Goal: Task Accomplishment & Management: Manage account settings

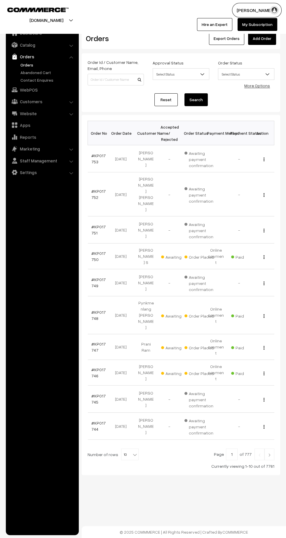
click at [93, 189] on link "#KP017752" at bounding box center [98, 194] width 14 height 11
click at [92, 251] on link "#KP017750" at bounding box center [98, 256] width 14 height 11
click at [269, 453] on img at bounding box center [268, 454] width 5 height 3
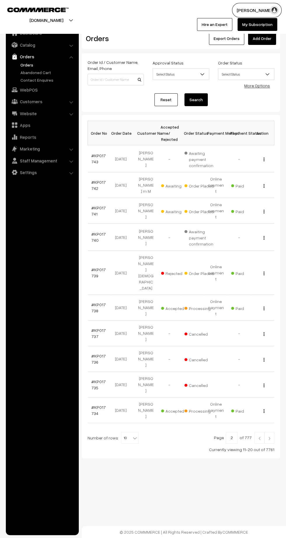
click at [269, 436] on img at bounding box center [268, 437] width 5 height 3
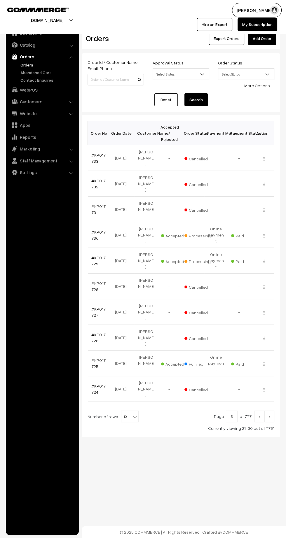
click at [93, 255] on link "#KP017729" at bounding box center [98, 260] width 14 height 11
click at [258, 410] on link at bounding box center [259, 416] width 10 height 12
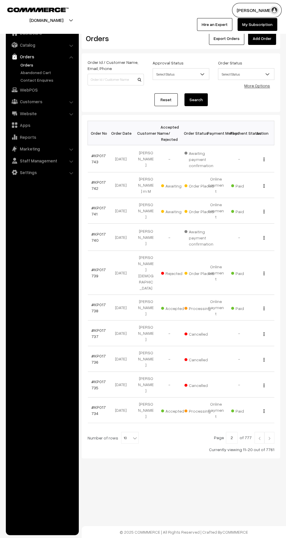
click at [256, 432] on link at bounding box center [259, 438] width 10 height 12
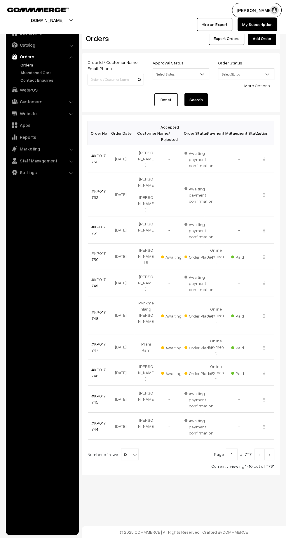
click at [94, 224] on link "#KP017751" at bounding box center [98, 229] width 14 height 11
click at [269, 453] on img at bounding box center [268, 454] width 5 height 3
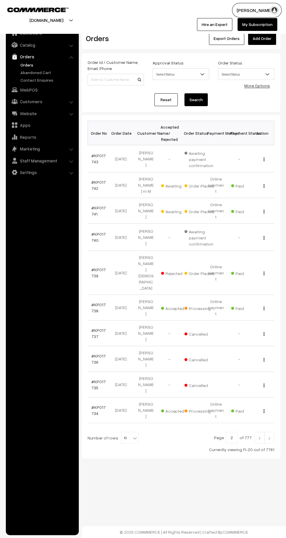
click at [259, 436] on img at bounding box center [258, 437] width 5 height 3
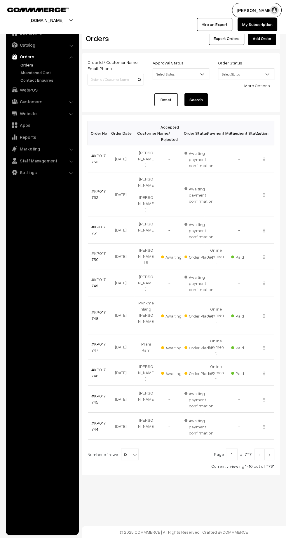
click at [269, 448] on link at bounding box center [269, 454] width 10 height 12
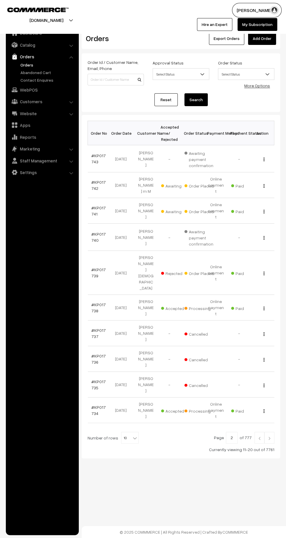
click at [269, 436] on img at bounding box center [268, 437] width 5 height 3
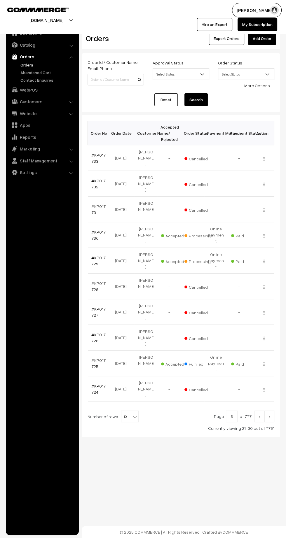
click at [92, 255] on link "#KP017729" at bounding box center [98, 260] width 14 height 11
click at [269, 410] on link at bounding box center [269, 416] width 10 height 12
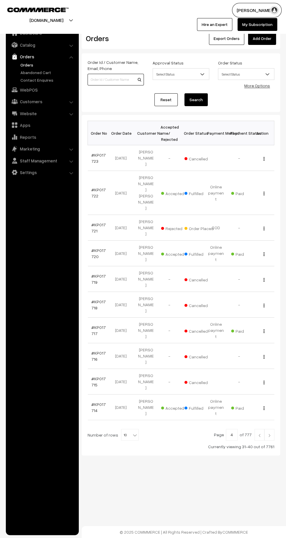
click at [103, 81] on input at bounding box center [115, 80] width 56 height 12
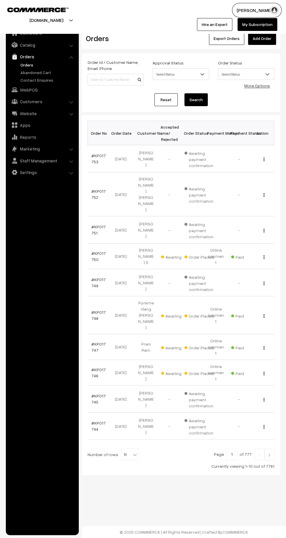
click at [269, 448] on link at bounding box center [269, 454] width 10 height 12
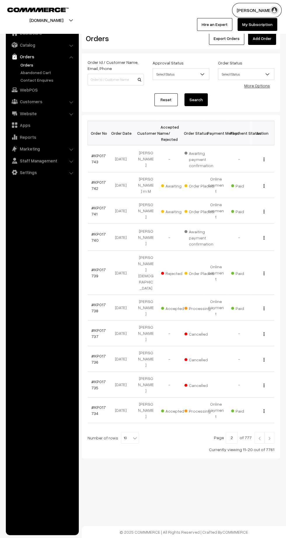
click at [272, 432] on link at bounding box center [269, 438] width 10 height 12
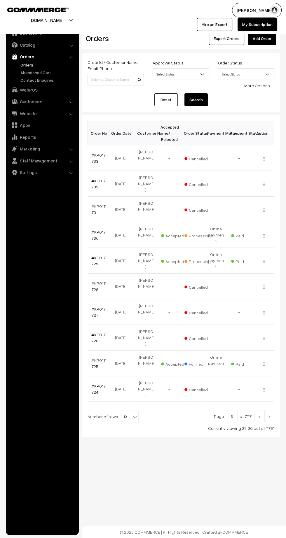
click at [258, 410] on link at bounding box center [259, 416] width 10 height 12
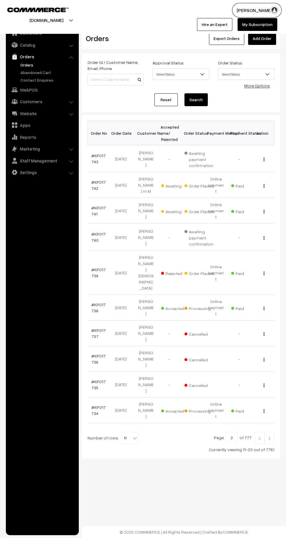
click at [258, 432] on link at bounding box center [259, 438] width 10 height 12
